Goal: Task Accomplishment & Management: Manage account settings

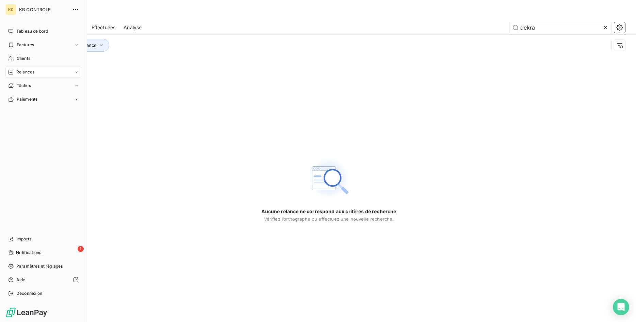
click at [19, 72] on span "Relances" at bounding box center [25, 72] width 18 height 6
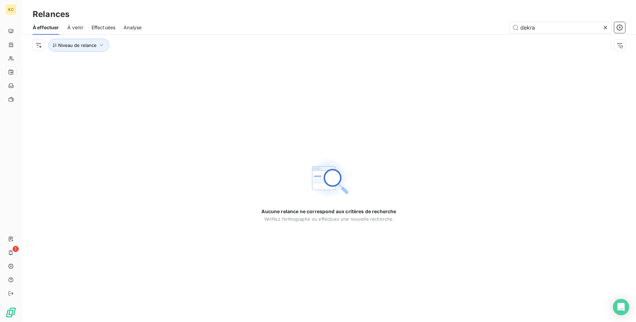
click at [605, 30] on icon at bounding box center [605, 27] width 7 height 7
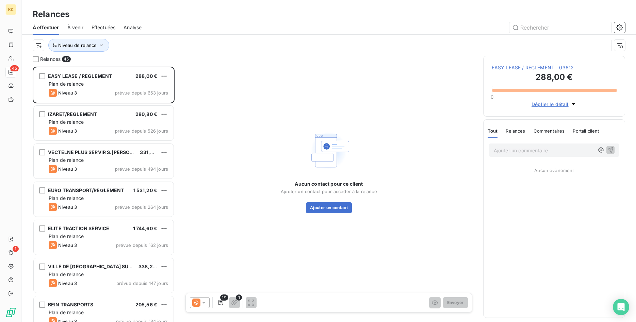
scroll to position [256, 142]
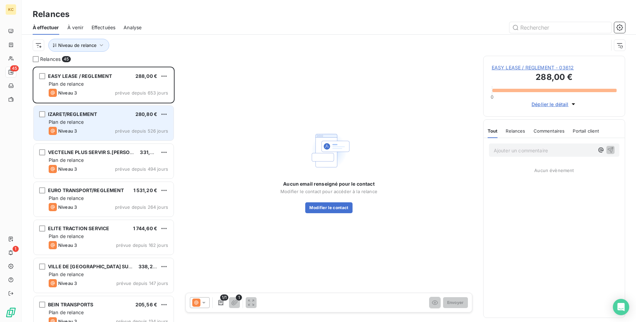
click at [117, 125] on div "Plan de relance" at bounding box center [108, 122] width 119 height 7
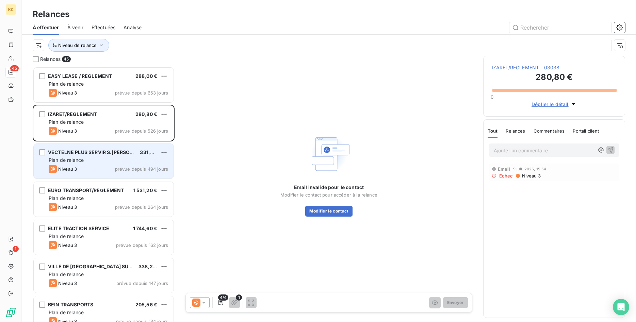
click at [110, 168] on div "Niveau 3 prévue depuis 494 jours" at bounding box center [108, 169] width 119 height 8
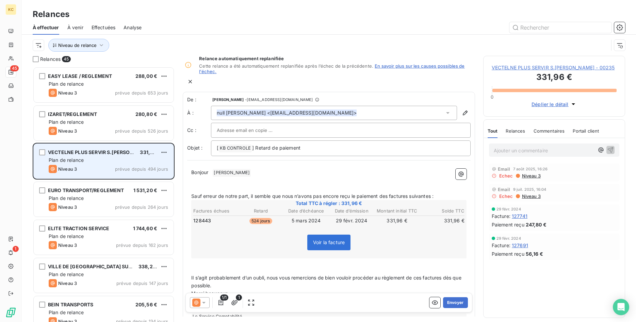
click at [98, 160] on div "Plan de relance" at bounding box center [108, 160] width 119 height 7
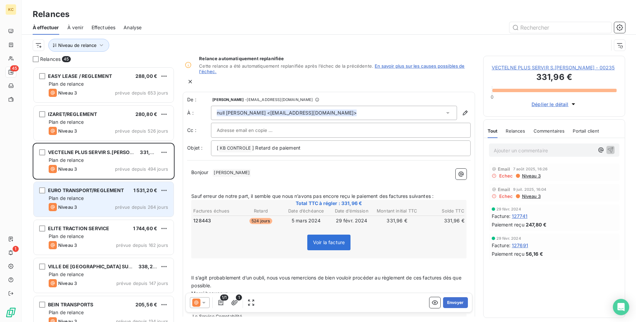
click at [95, 201] on div "Plan de relance" at bounding box center [108, 198] width 119 height 7
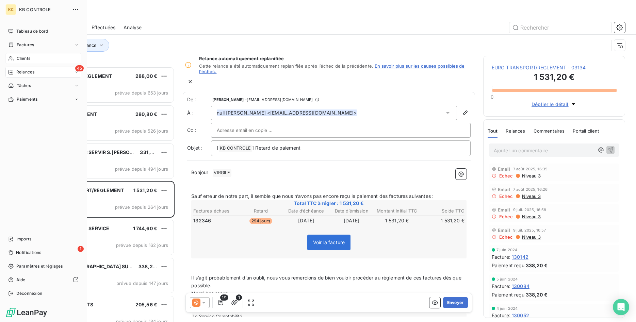
click at [19, 60] on span "Clients" at bounding box center [24, 58] width 14 height 6
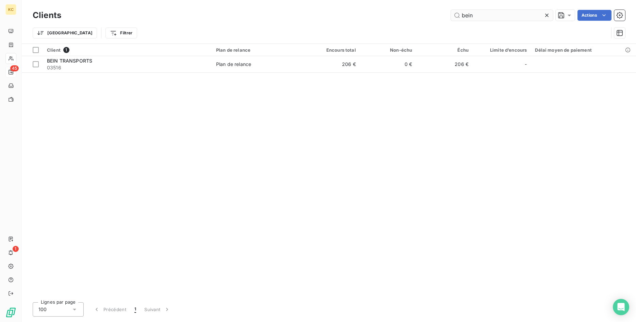
drag, startPoint x: 521, startPoint y: 17, endPoint x: 335, endPoint y: 15, distance: 186.5
click at [451, 15] on input "bein" at bounding box center [502, 15] width 102 height 11
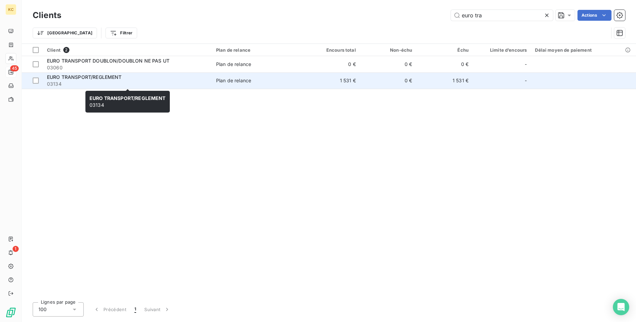
type input "euro tra"
click at [86, 80] on div "EURO TRANSPORT/REGLEMENT" at bounding box center [127, 77] width 161 height 7
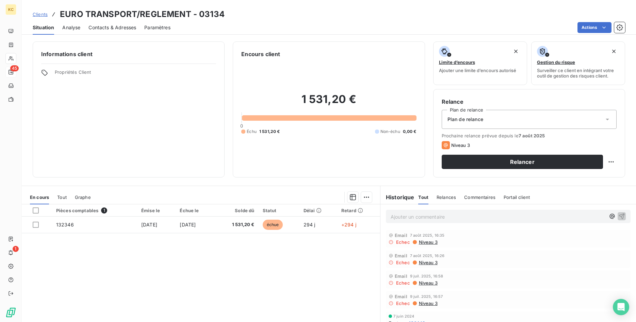
click at [119, 25] on span "Contacts & Adresses" at bounding box center [112, 27] width 48 height 7
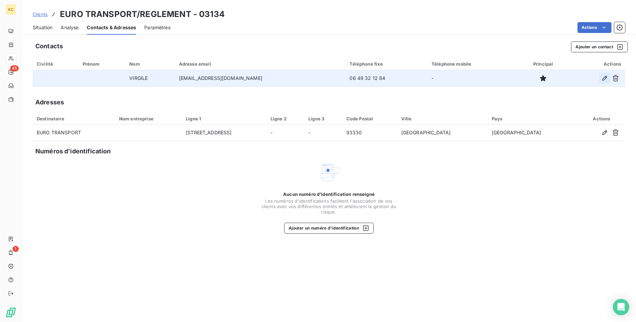
click at [601, 78] on button "button" at bounding box center [604, 78] width 11 height 11
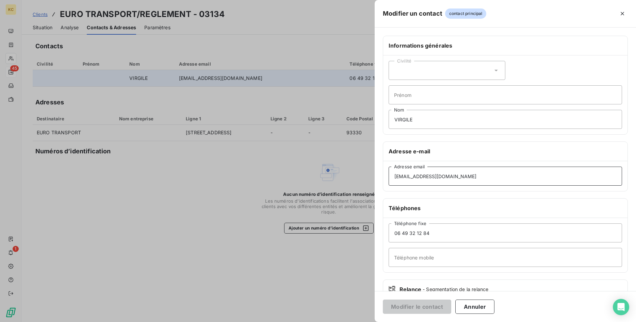
drag, startPoint x: 464, startPoint y: 176, endPoint x: 378, endPoint y: 178, distance: 85.5
click at [378, 178] on div "Informations générales Civilité Prénom [PERSON_NAME] Adresse e-mail [EMAIL_ADDR…" at bounding box center [505, 187] width 261 height 302
drag, startPoint x: 462, startPoint y: 176, endPoint x: 268, endPoint y: 176, distance: 194.0
click at [389, 176] on input "[EMAIL_ADDRESS][DOMAIN_NAME]" at bounding box center [505, 176] width 233 height 19
paste input "[EMAIL_ADDRESS][DOMAIN_NAME]"
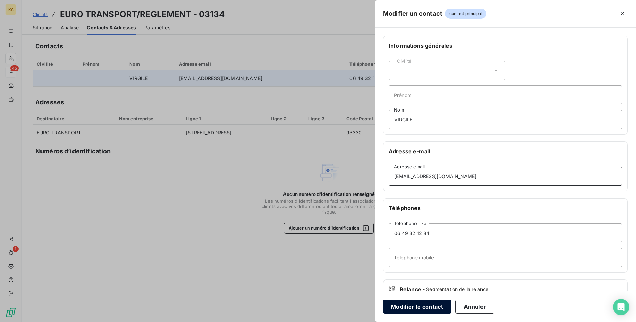
type input "[EMAIL_ADDRESS][DOMAIN_NAME]"
click at [409, 305] on button "Modifier le contact" at bounding box center [417, 307] width 68 height 14
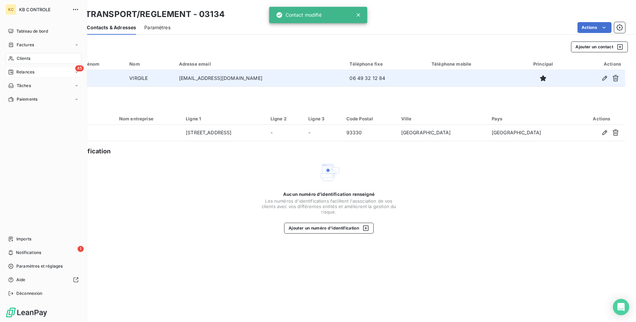
click at [23, 71] on span "Relances" at bounding box center [25, 72] width 18 height 6
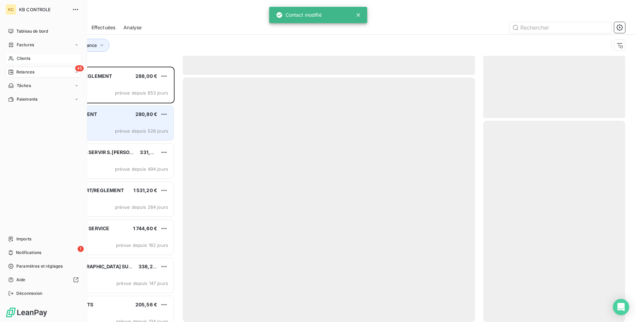
scroll to position [256, 142]
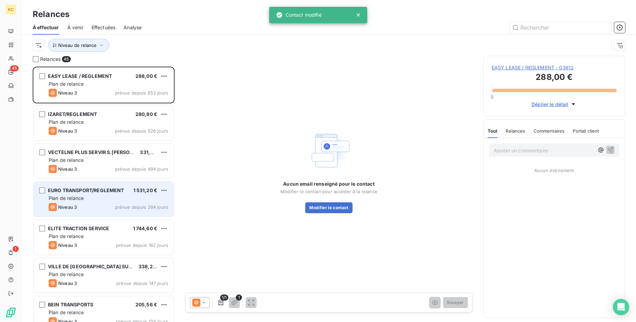
click at [86, 200] on div "Plan de relance" at bounding box center [108, 198] width 119 height 7
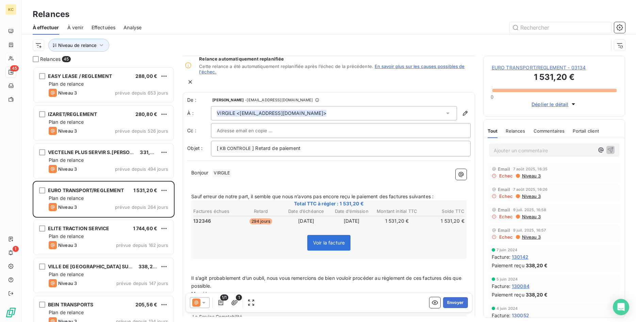
scroll to position [32, 0]
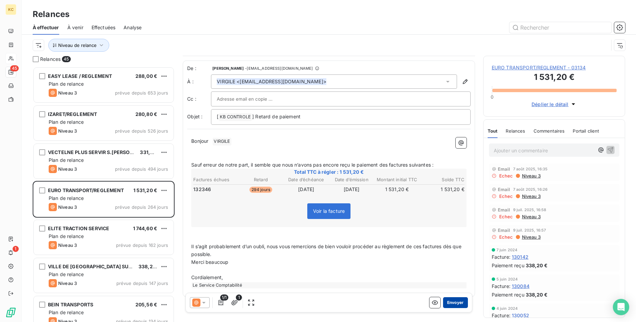
click at [458, 303] on button "Envoyer" at bounding box center [455, 302] width 25 height 11
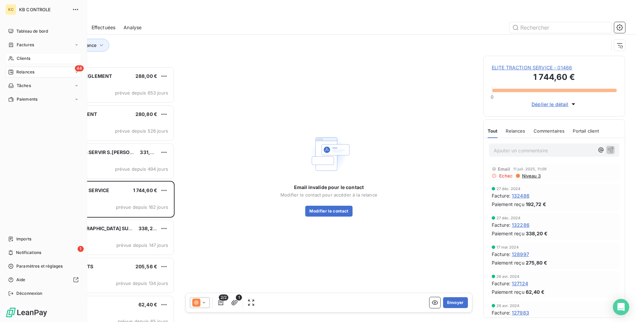
click at [25, 56] on span "Clients" at bounding box center [24, 58] width 14 height 6
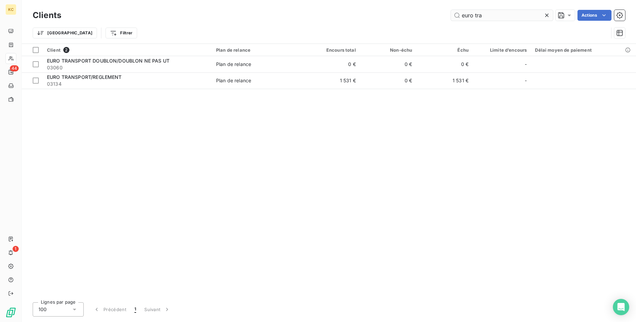
drag, startPoint x: 527, startPoint y: 13, endPoint x: 338, endPoint y: 19, distance: 189.3
click at [451, 19] on input "euro tra" at bounding box center [502, 15] width 102 height 11
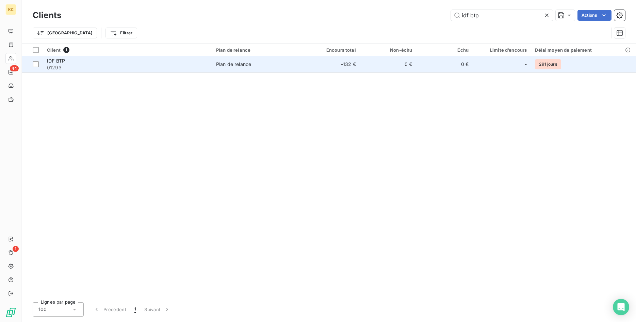
type input "idf btp"
click at [62, 59] on span "IDF BTP" at bounding box center [56, 61] width 18 height 6
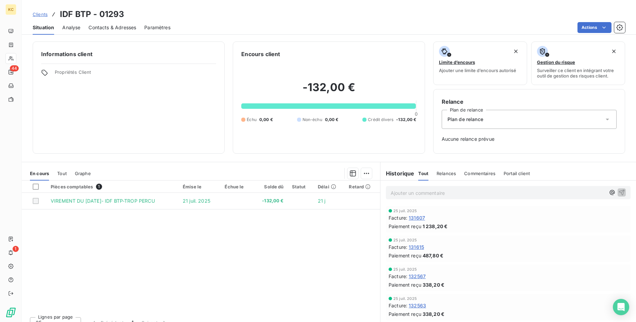
click at [121, 25] on span "Contacts & Adresses" at bounding box center [112, 27] width 48 height 7
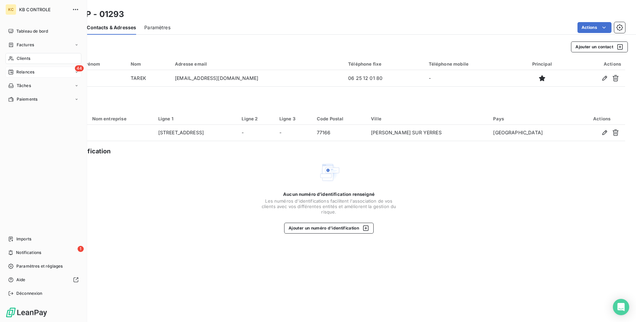
click at [35, 72] on div "44 Relances" at bounding box center [43, 72] width 76 height 11
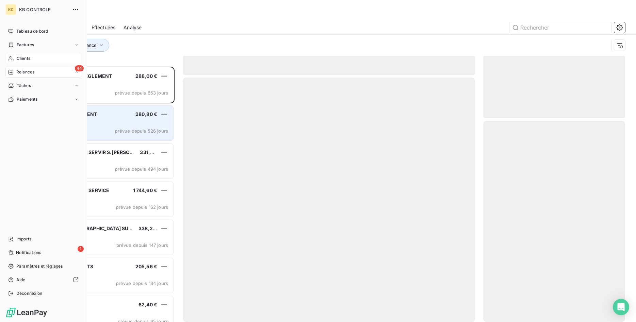
scroll to position [256, 142]
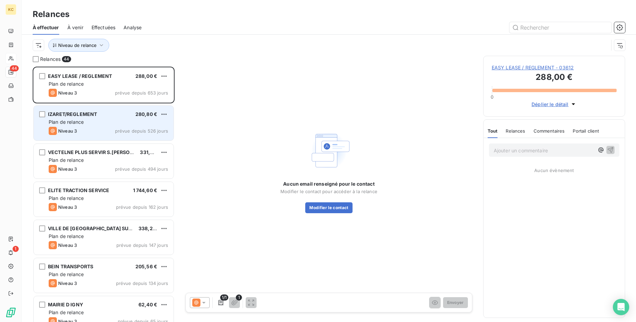
click at [88, 125] on div "Plan de relance" at bounding box center [108, 122] width 119 height 7
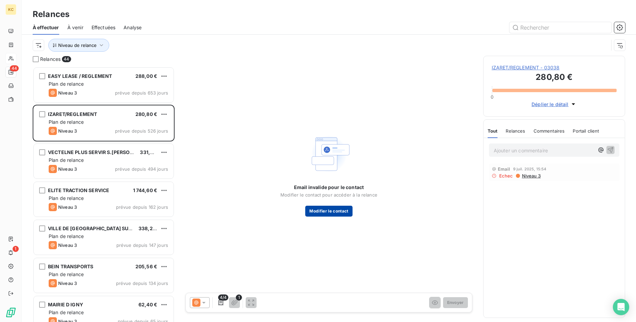
click at [337, 214] on button "Modifier le contact" at bounding box center [328, 211] width 47 height 11
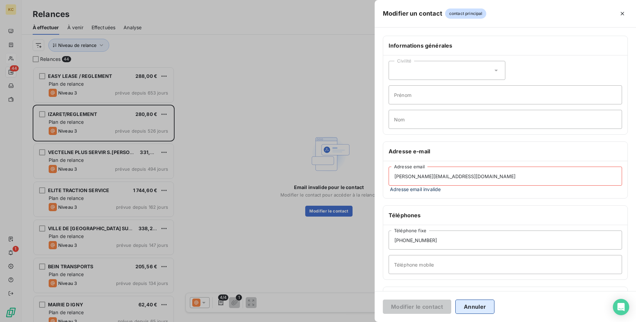
click at [481, 306] on button "Annuler" at bounding box center [474, 307] width 39 height 14
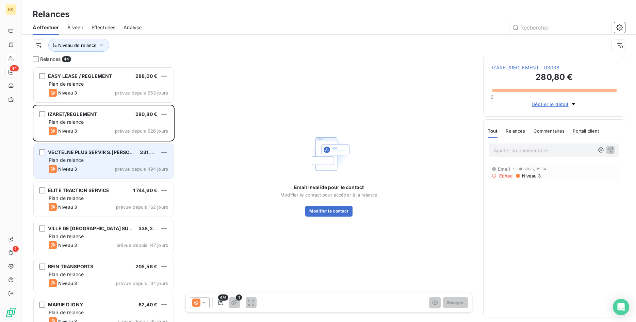
click at [119, 162] on div "Plan de relance" at bounding box center [108, 160] width 119 height 7
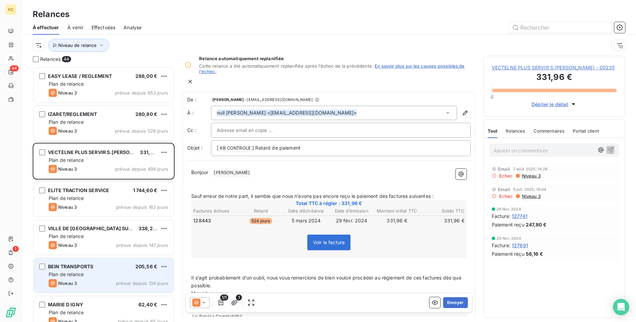
click at [95, 272] on div "Plan de relance" at bounding box center [108, 274] width 119 height 7
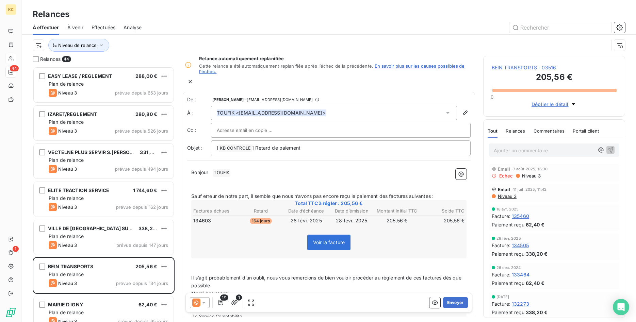
click at [220, 169] on span "TOUFIK ﻿" at bounding box center [222, 173] width 18 height 8
click at [452, 303] on button "Envoyer" at bounding box center [455, 302] width 25 height 11
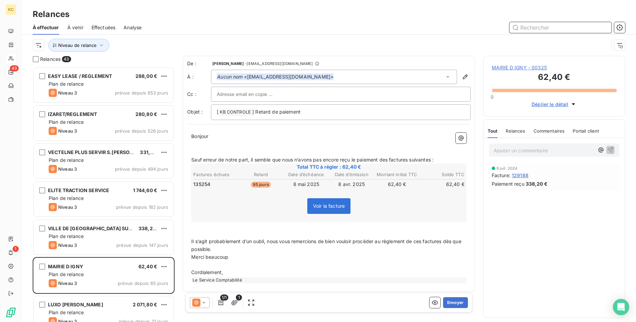
click at [562, 28] on input "text" at bounding box center [561, 27] width 102 height 11
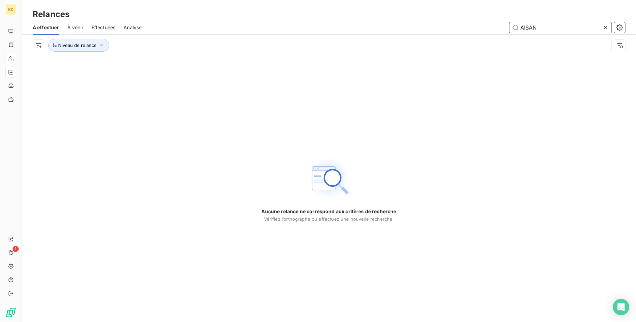
type input "AISAN"
click at [606, 29] on icon at bounding box center [605, 27] width 7 height 7
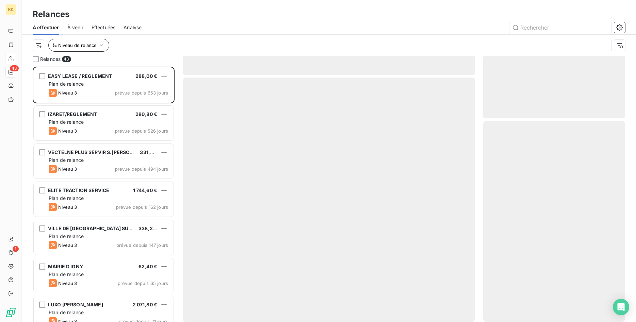
scroll to position [256, 142]
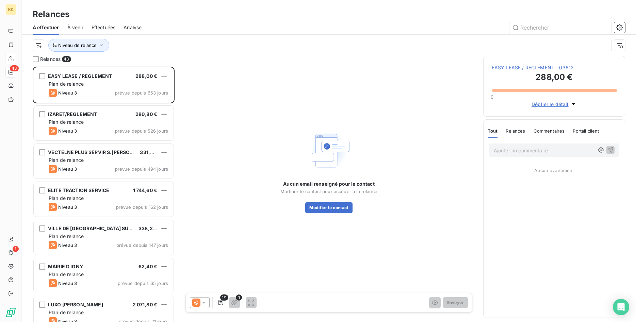
click at [97, 29] on span "Effectuées" at bounding box center [104, 27] width 24 height 7
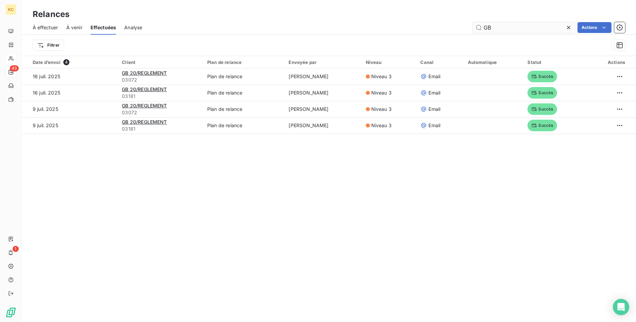
drag, startPoint x: 513, startPoint y: 28, endPoint x: 349, endPoint y: 23, distance: 164.1
click at [473, 23] on input "GB" at bounding box center [524, 27] width 102 height 11
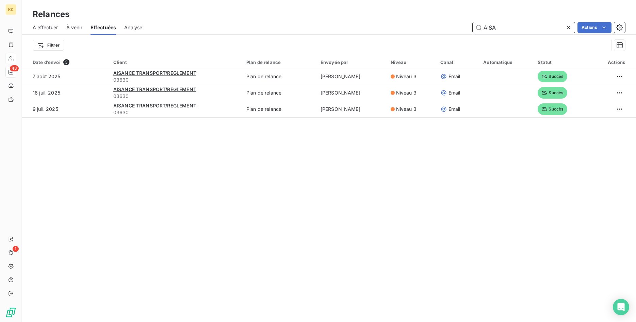
drag, startPoint x: 497, startPoint y: 26, endPoint x: 468, endPoint y: 28, distance: 29.7
click at [473, 28] on input "AISA" at bounding box center [524, 27] width 102 height 11
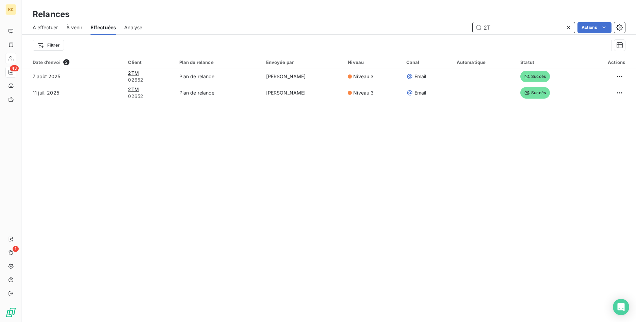
type input "2T"
click at [569, 28] on icon at bounding box center [568, 27] width 3 height 3
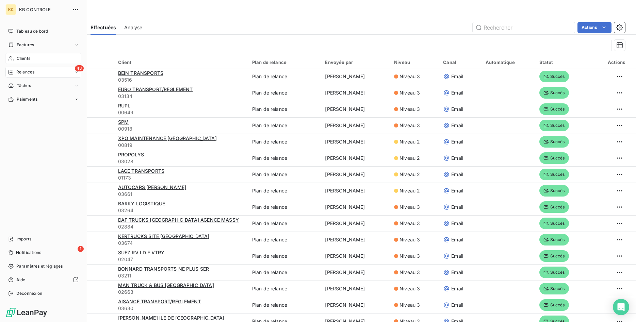
click at [28, 77] on div "43 Relances" at bounding box center [43, 72] width 76 height 11
click at [29, 84] on span "À effectuer" at bounding box center [27, 86] width 22 height 6
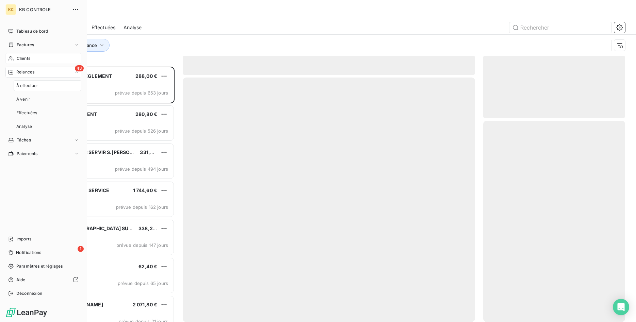
scroll to position [256, 142]
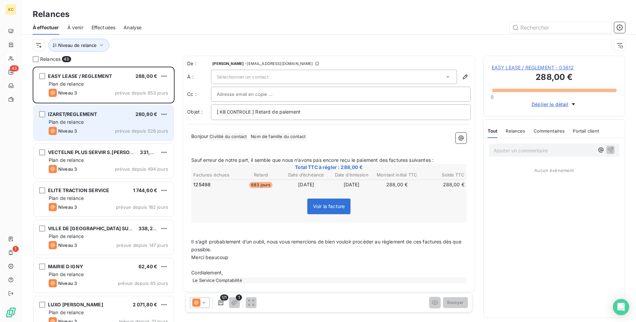
click at [70, 122] on span "Plan de relance" at bounding box center [66, 122] width 35 height 6
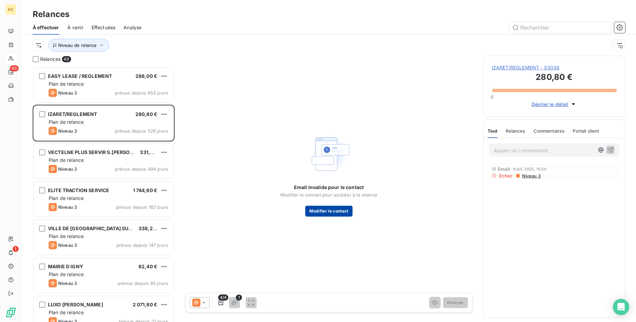
click at [327, 210] on button "Modifier le contact" at bounding box center [328, 211] width 47 height 11
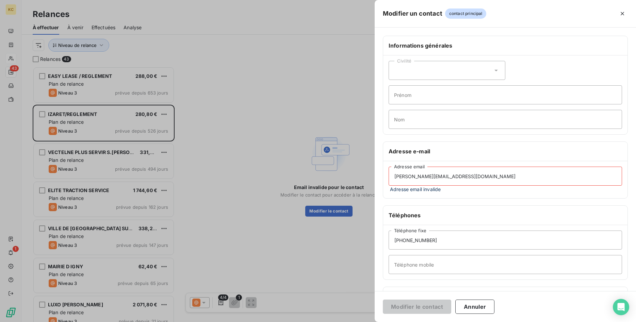
click at [394, 177] on input "[PERSON_NAME][EMAIL_ADDRESS][DOMAIN_NAME]" at bounding box center [505, 176] width 233 height 19
click at [464, 174] on input "[PERSON_NAME][EMAIL_ADDRESS][DOMAIN_NAME]" at bounding box center [505, 176] width 233 height 19
drag, startPoint x: 460, startPoint y: 176, endPoint x: 267, endPoint y: 175, distance: 193.3
click at [389, 175] on input "[PERSON_NAME][EMAIL_ADDRESS][DOMAIN_NAME]" at bounding box center [505, 176] width 233 height 19
click at [423, 288] on div "Relance - Segmentation de la relance" at bounding box center [505, 296] width 244 height 19
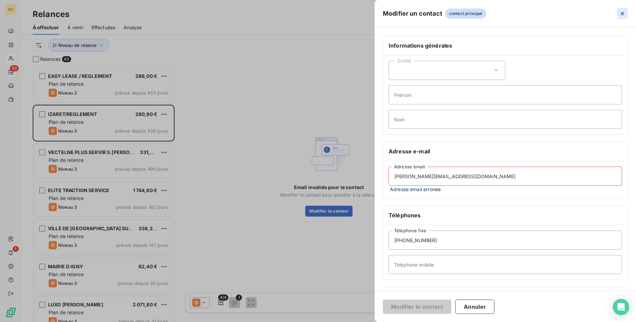
click at [625, 13] on icon "button" at bounding box center [622, 13] width 7 height 7
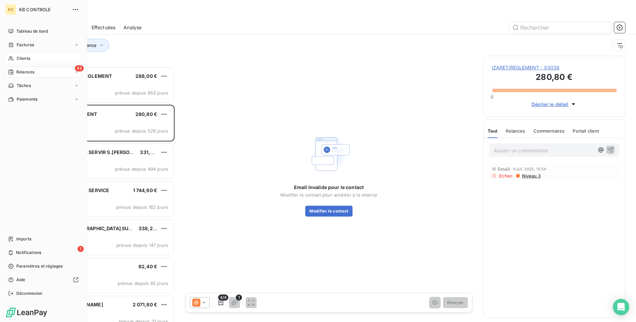
click at [28, 60] on span "Clients" at bounding box center [24, 58] width 14 height 6
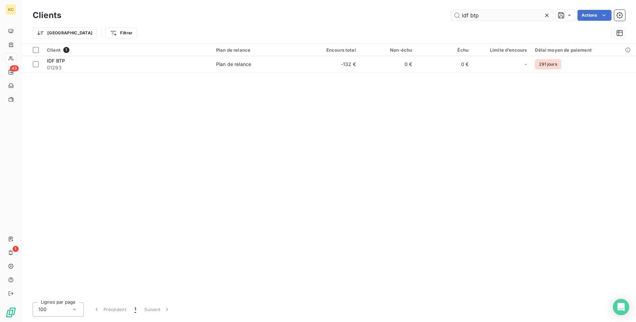
drag, startPoint x: 491, startPoint y: 17, endPoint x: 241, endPoint y: 16, distance: 249.5
click at [451, 16] on input "idf btp" at bounding box center [502, 15] width 102 height 11
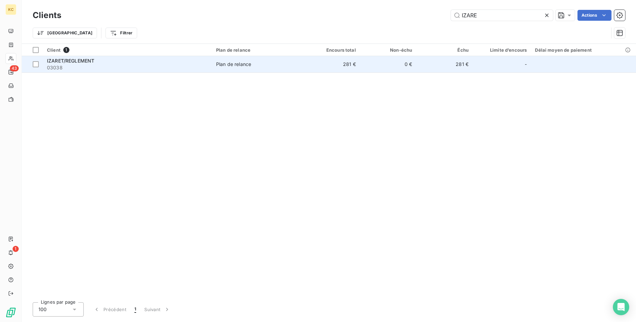
type input "IZARE"
click at [120, 65] on span "03038" at bounding box center [127, 67] width 161 height 7
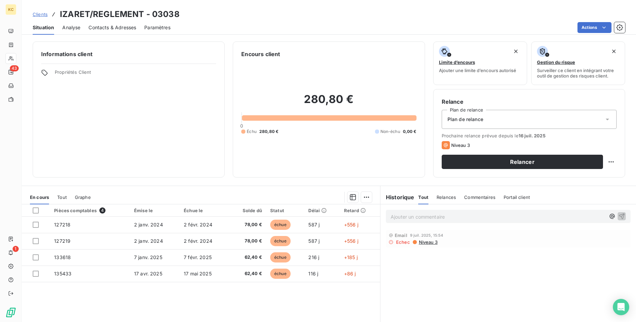
click at [128, 30] on span "Contacts & Adresses" at bounding box center [112, 27] width 48 height 7
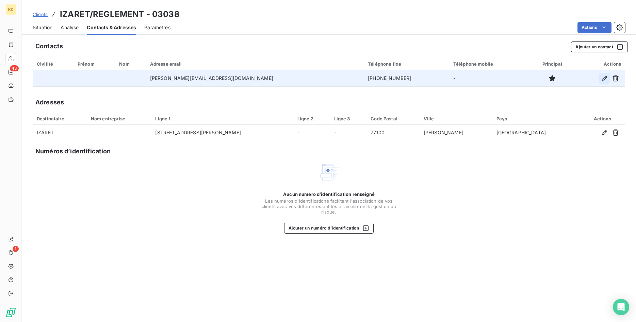
click at [606, 78] on icon "button" at bounding box center [604, 78] width 7 height 7
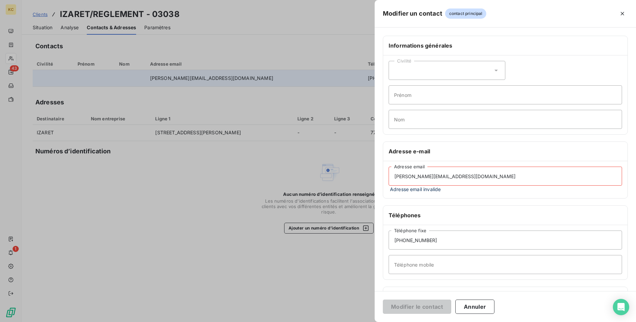
drag, startPoint x: 448, startPoint y: 177, endPoint x: 299, endPoint y: 166, distance: 148.8
click at [299, 322] on div "Modifier un contact contact principal Informations générales Civilité Prénom No…" at bounding box center [318, 322] width 636 height 0
drag, startPoint x: 412, startPoint y: 175, endPoint x: 240, endPoint y: 161, distance: 172.5
click at [389, 167] on input "[PERSON_NAME][EMAIL_ADDRESS][DOMAIN_NAME]" at bounding box center [505, 176] width 233 height 19
click at [403, 285] on div "Informations générales Civilité Prénom Nom Adresse e-mail [PERSON_NAME][EMAIL_A…" at bounding box center [505, 190] width 261 height 309
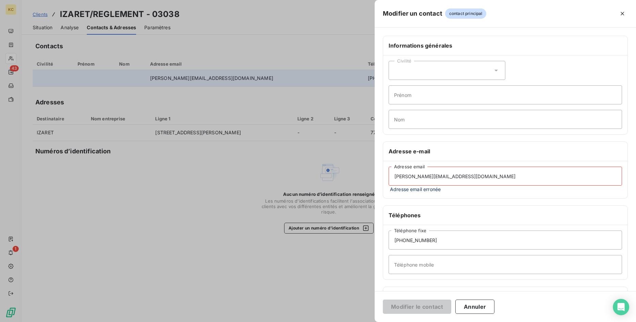
click at [615, 15] on div at bounding box center [558, 13] width 139 height 11
click at [619, 15] on icon "button" at bounding box center [622, 13] width 7 height 7
